Goal: Transaction & Acquisition: Download file/media

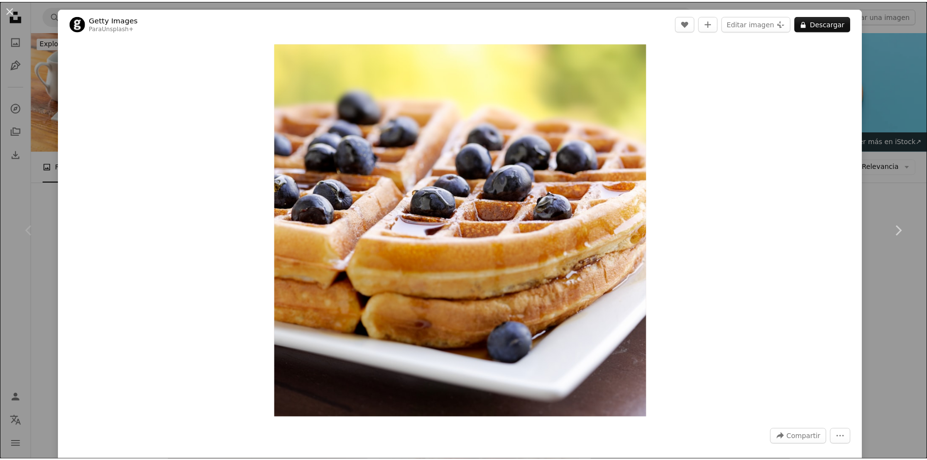
scroll to position [97, 0]
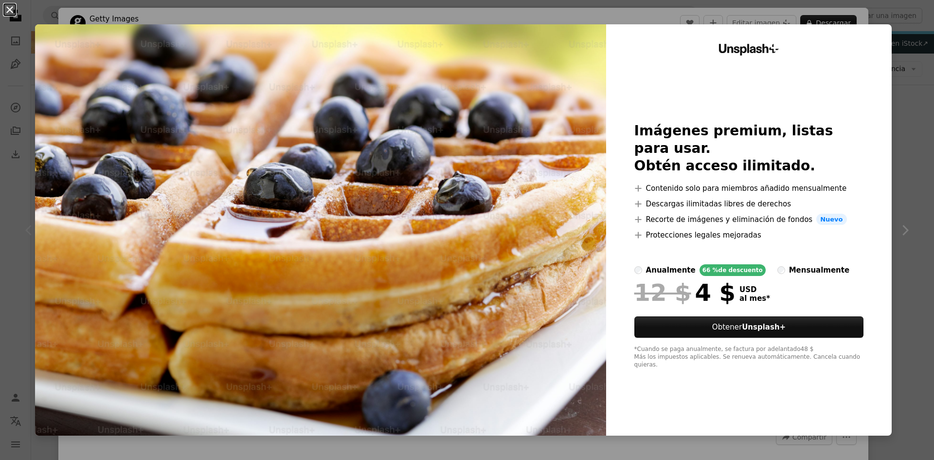
click at [6, 11] on button "An X shape" at bounding box center [10, 10] width 12 height 12
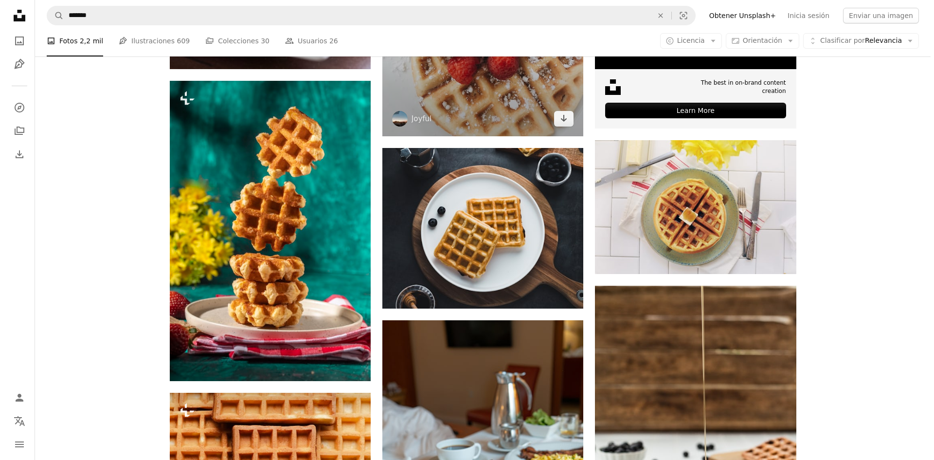
scroll to position [438, 0]
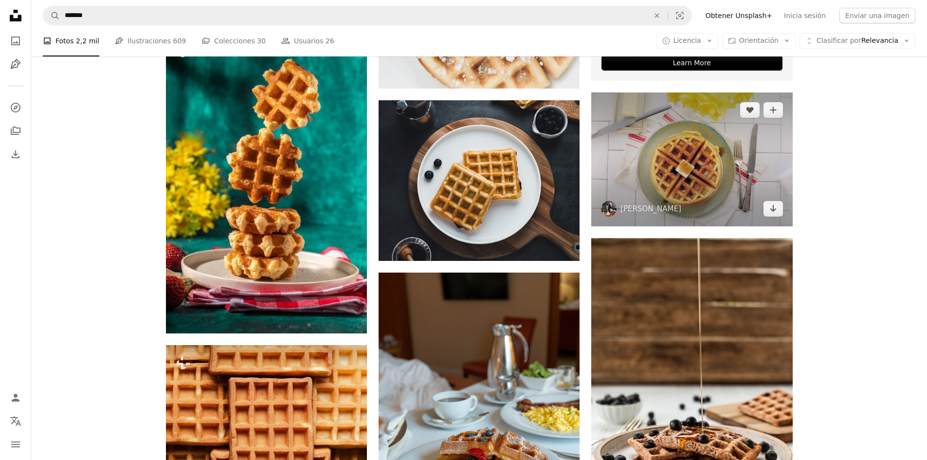
click at [688, 177] on img at bounding box center [691, 158] width 201 height 133
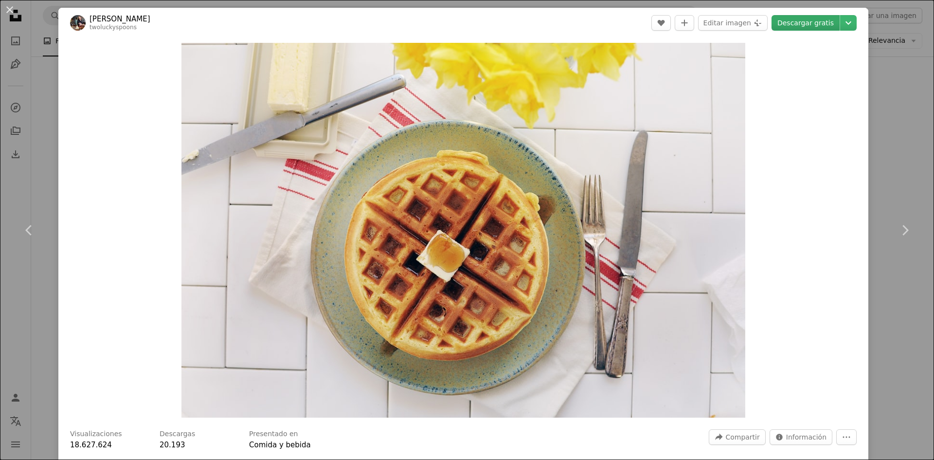
click at [811, 17] on link "Descargar gratis" at bounding box center [805, 23] width 68 height 16
